Goal: Task Accomplishment & Management: Manage account settings

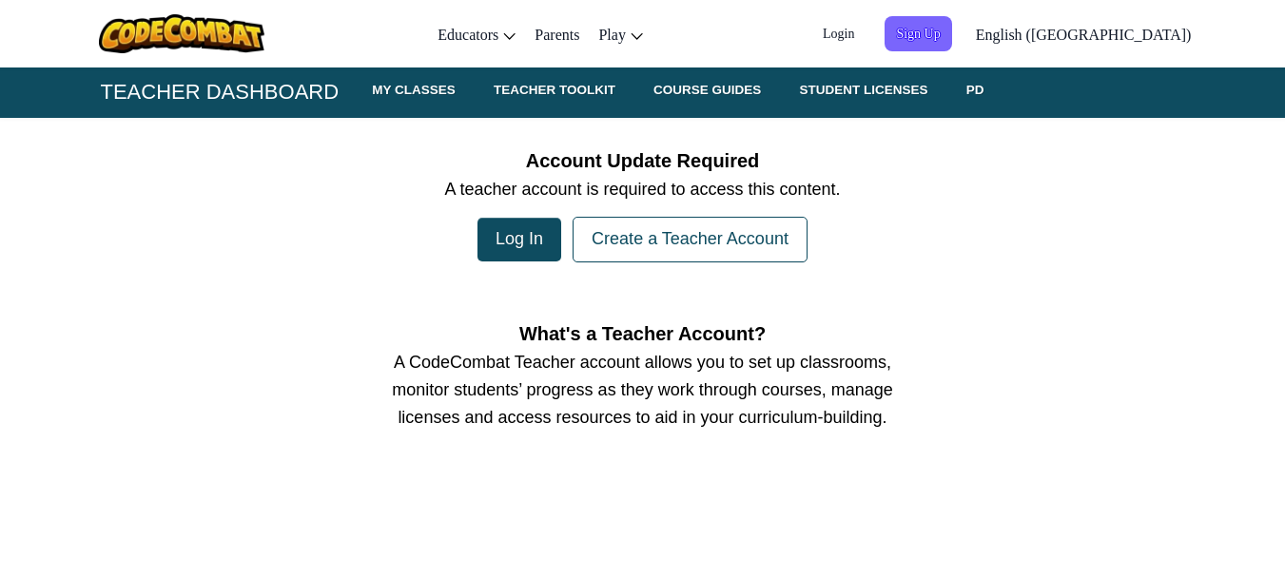
click at [866, 20] on span "Login" at bounding box center [838, 33] width 54 height 35
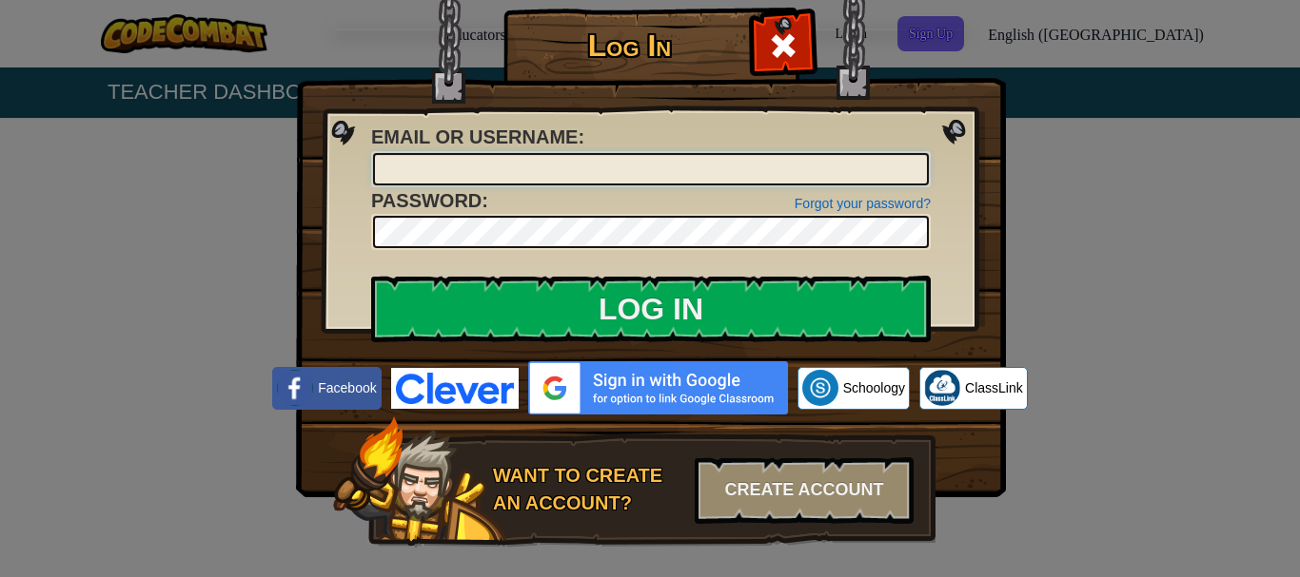
click at [616, 176] on input "Email or Username :" at bounding box center [651, 169] width 556 height 32
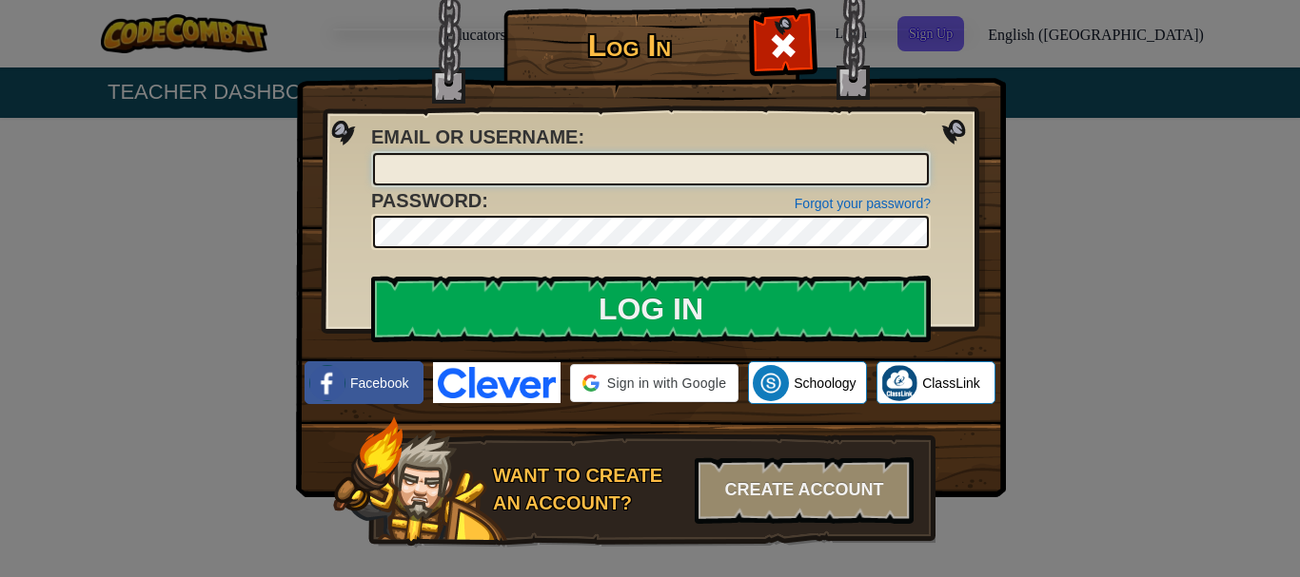
click at [615, 174] on input "Email or Username :" at bounding box center [651, 169] width 556 height 32
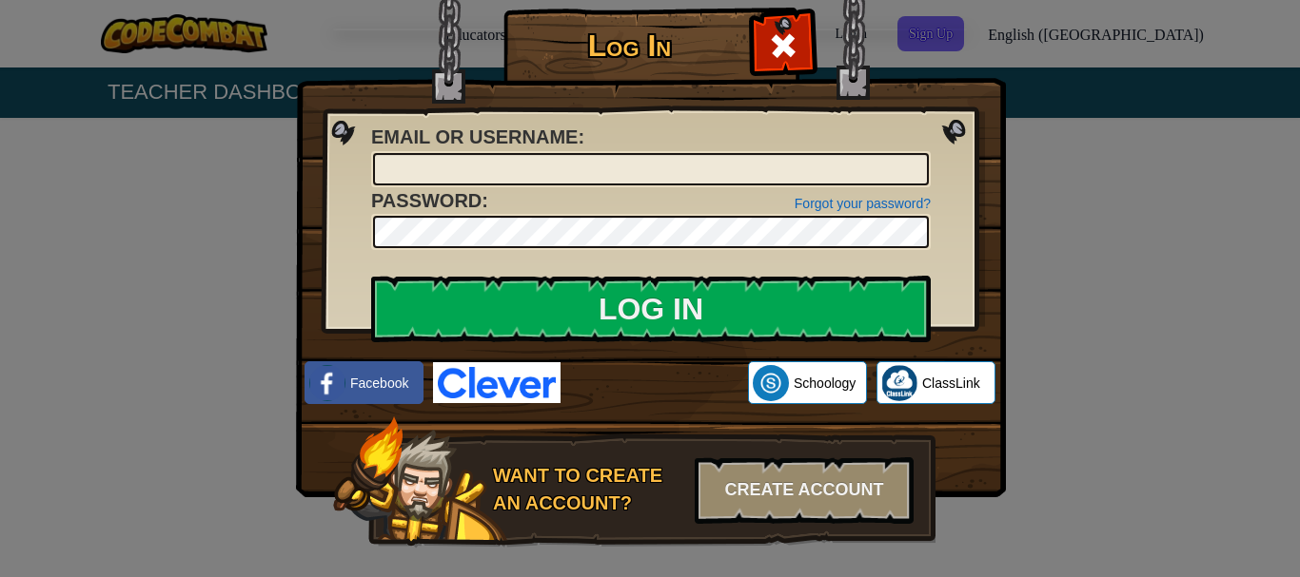
click at [627, 141] on div "Email or Username :" at bounding box center [650, 156] width 559 height 64
click at [635, 163] on input "Email or Username :" at bounding box center [651, 169] width 556 height 32
type input "[EMAIL_ADDRESS][DOMAIN_NAME]"
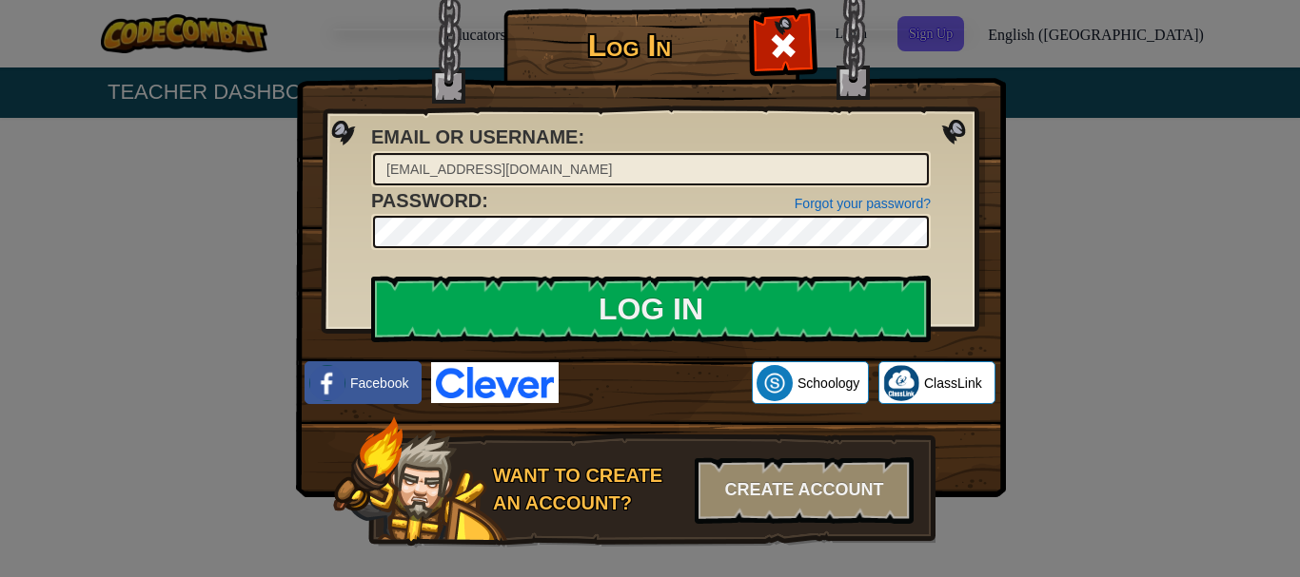
click at [606, 155] on div "[EMAIL_ADDRESS][DOMAIN_NAME]" at bounding box center [650, 169] width 559 height 36
click at [606, 166] on input "[EMAIL_ADDRESS][DOMAIN_NAME]" at bounding box center [651, 169] width 556 height 32
click at [608, 190] on div "Forgot your password? Password :" at bounding box center [650, 219] width 559 height 64
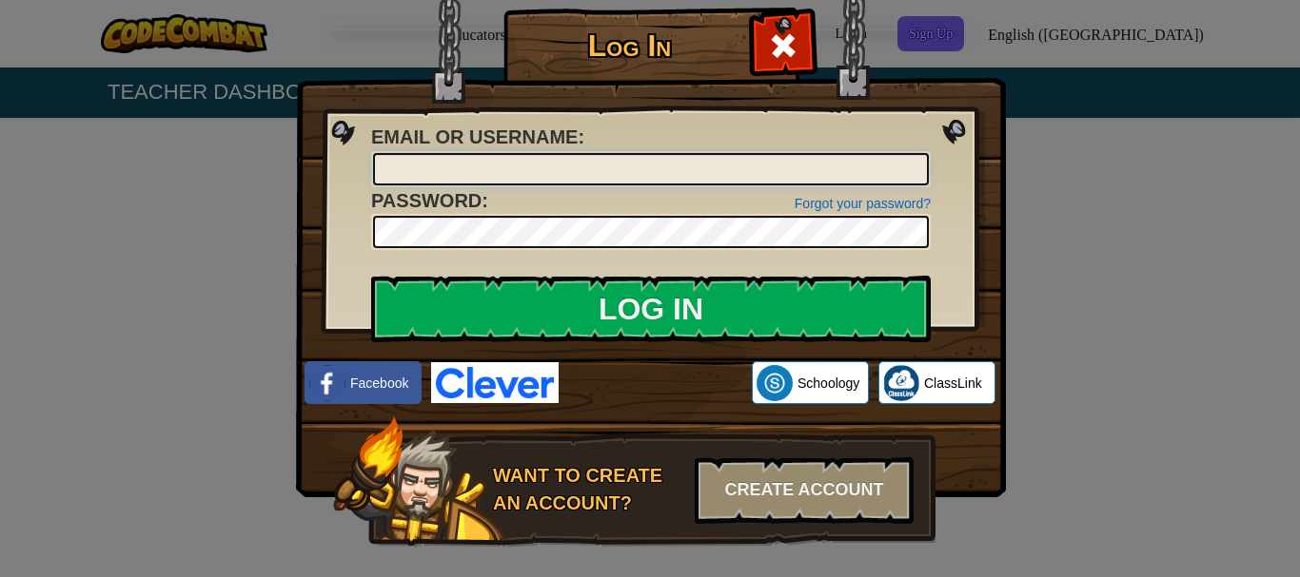
click at [606, 165] on input "Email or Username :" at bounding box center [651, 169] width 556 height 32
drag, startPoint x: 579, startPoint y: 268, endPoint x: 579, endPoint y: 249, distance: 19.0
click at [579, 258] on img at bounding box center [651, 221] width 710 height 554
click at [579, 249] on div at bounding box center [650, 232] width 559 height 36
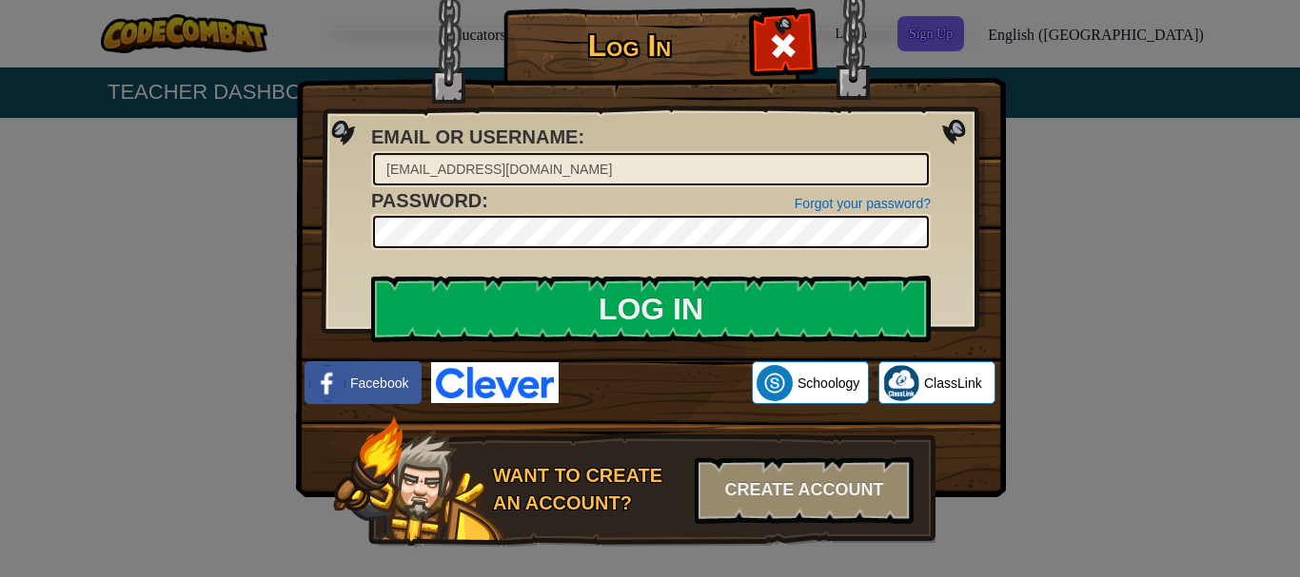
click at [593, 189] on div "Forgot your password? Password :" at bounding box center [650, 219] width 559 height 64
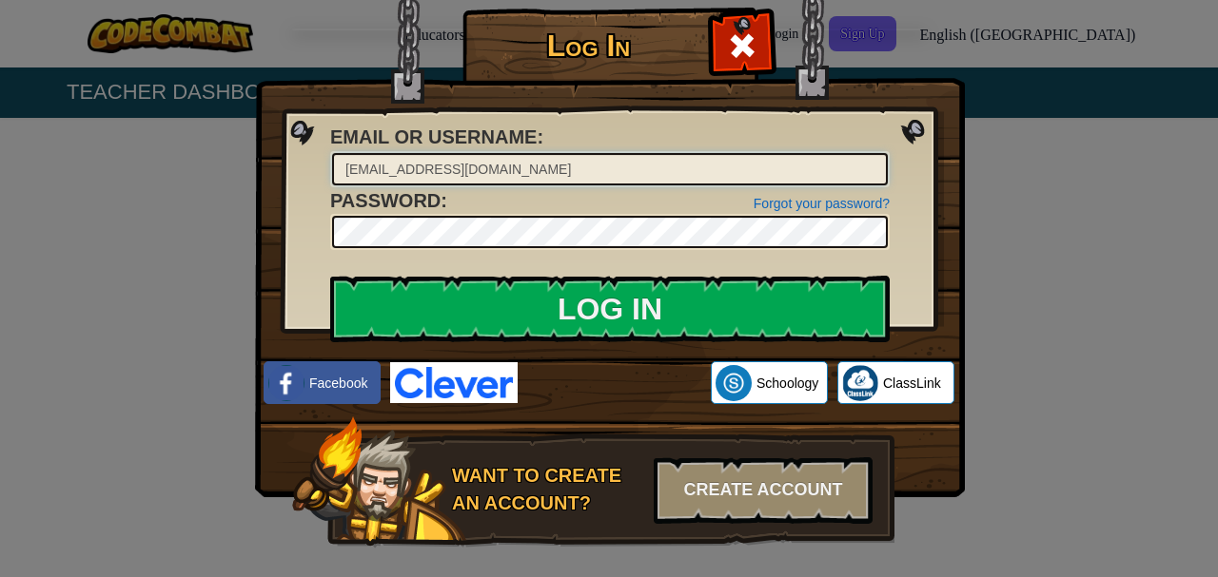
click at [717, 178] on input "[EMAIL_ADDRESS][DOMAIN_NAME]" at bounding box center [610, 169] width 556 height 32
click at [717, 177] on input "[EMAIL_ADDRESS]" at bounding box center [610, 169] width 556 height 32
type input "[EMAIL_ADDRESS][DOMAIN_NAME]"
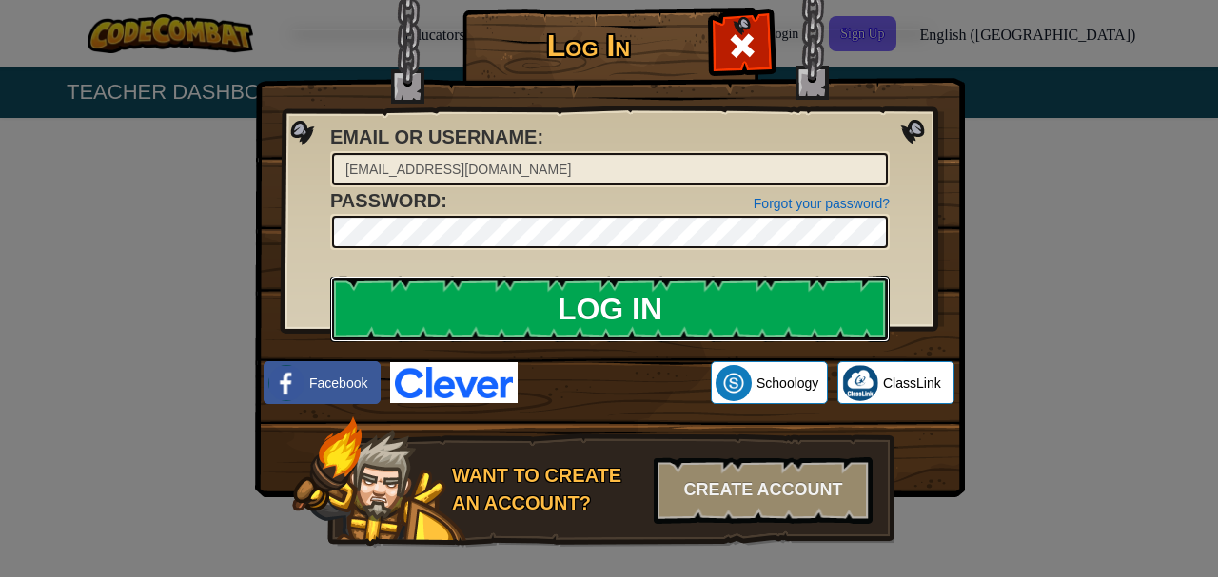
click at [526, 317] on input "Log In" at bounding box center [609, 309] width 559 height 67
